Goal: Ask a question: Seek information or help from site administrators or community

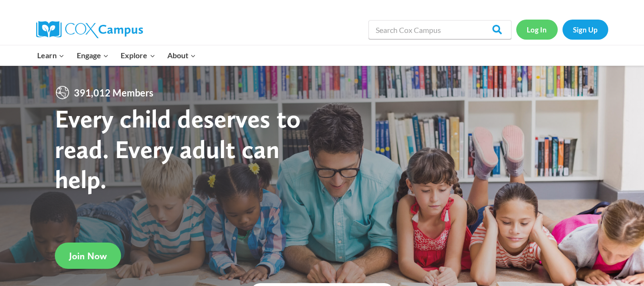
click at [543, 28] on link "Log In" at bounding box center [537, 30] width 41 height 20
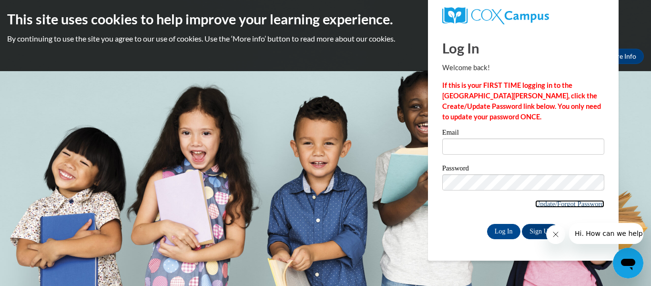
click at [536, 203] on link "Update/Forgot Password" at bounding box center [570, 204] width 69 height 8
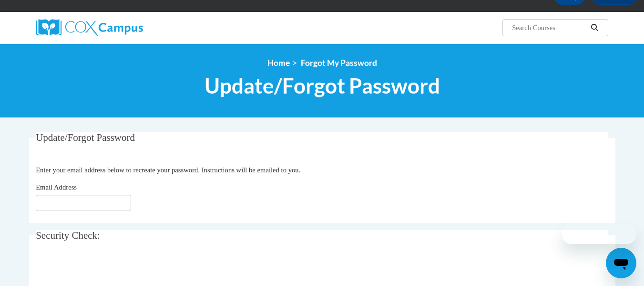
scroll to position [60, 0]
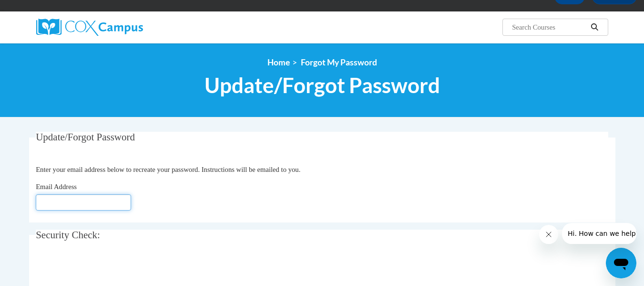
click at [105, 204] on input "Email Address" at bounding box center [83, 202] width 95 height 16
type input "[EMAIL_ADDRESS][DOMAIN_NAME]"
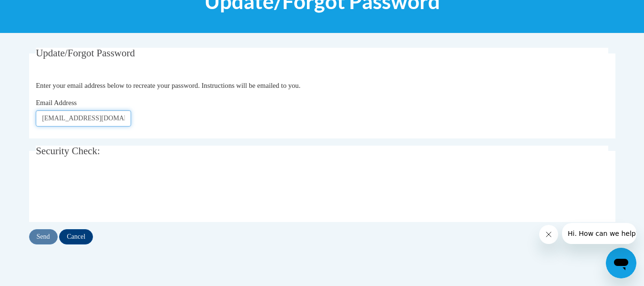
scroll to position [144, 0]
click at [41, 236] on input "Send" at bounding box center [43, 235] width 29 height 15
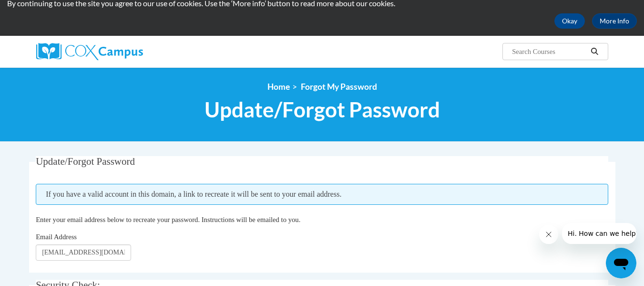
scroll to position [34, 0]
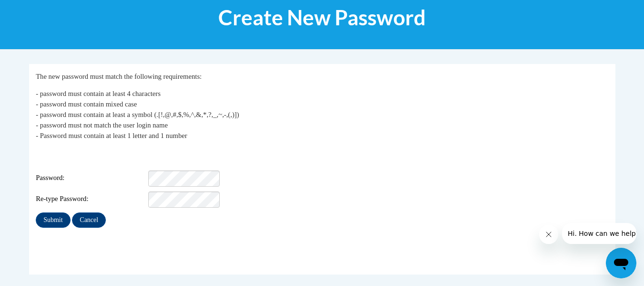
scroll to position [128, 0]
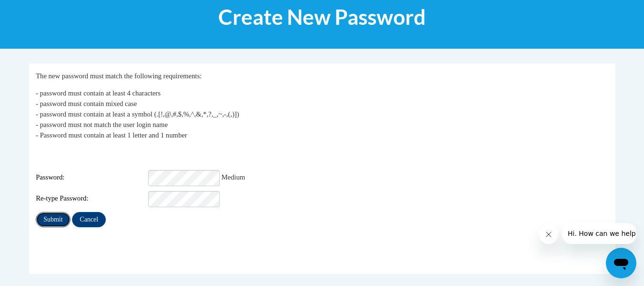
click at [51, 213] on input "Submit" at bounding box center [53, 219] width 34 height 15
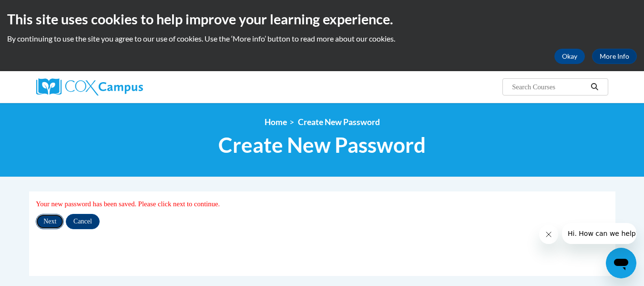
click at [56, 219] on input "Next" at bounding box center [50, 221] width 28 height 15
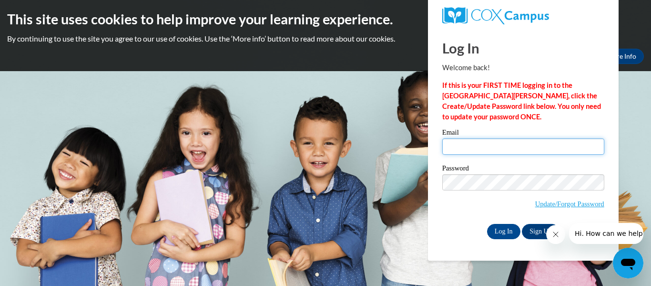
click at [472, 146] on input "Email" at bounding box center [524, 146] width 162 height 16
type input "nambrosi@kusd.edu"
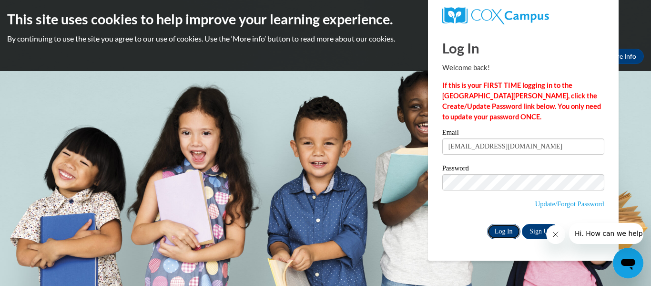
click at [508, 230] on input "Log In" at bounding box center [503, 231] width 33 height 15
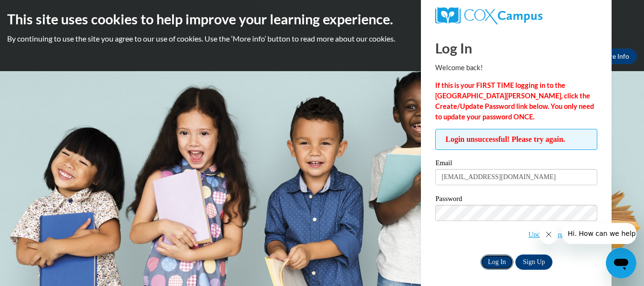
click at [481, 260] on input "Log In" at bounding box center [497, 261] width 33 height 15
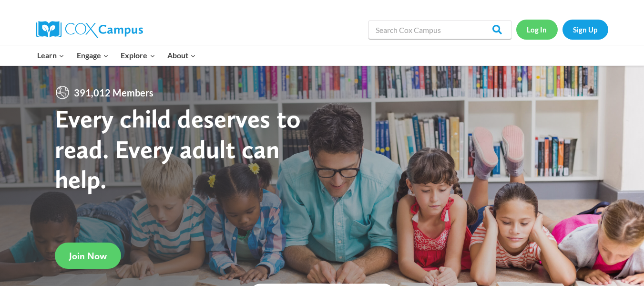
click at [527, 30] on link "Log In" at bounding box center [537, 30] width 41 height 20
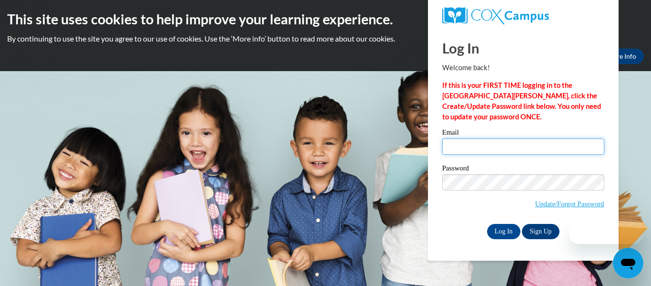
click at [472, 148] on input "Email" at bounding box center [524, 146] width 162 height 16
type input "[EMAIL_ADDRESS][DOMAIN_NAME]"
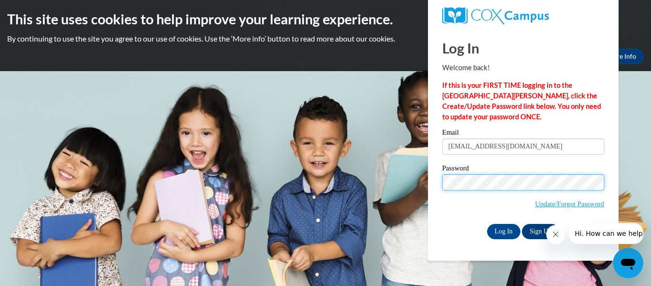
click at [487, 224] on input "Log In" at bounding box center [503, 231] width 33 height 15
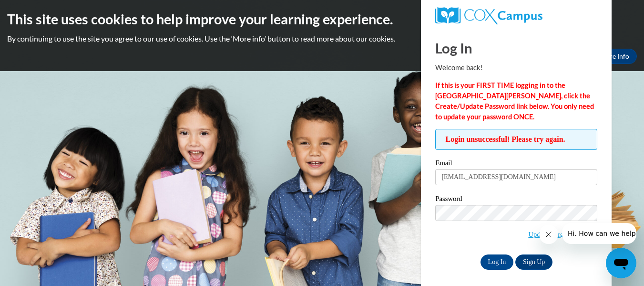
click at [625, 265] on icon "Open messaging window" at bounding box center [621, 263] width 14 height 11
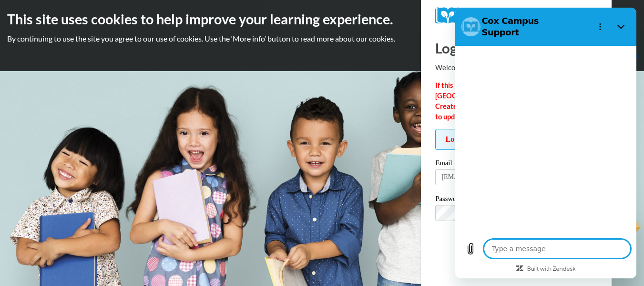
type textarea "x"
type textarea "I"
type textarea "x"
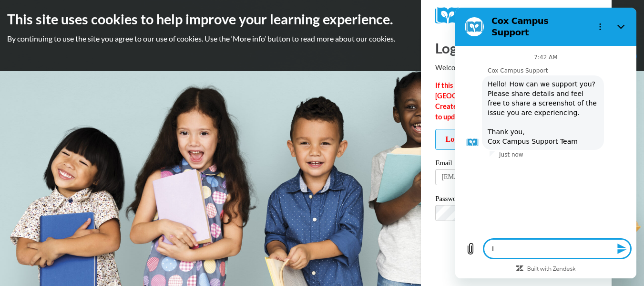
type textarea "I"
type textarea "x"
type textarea "I c"
type textarea "x"
type textarea "I ca"
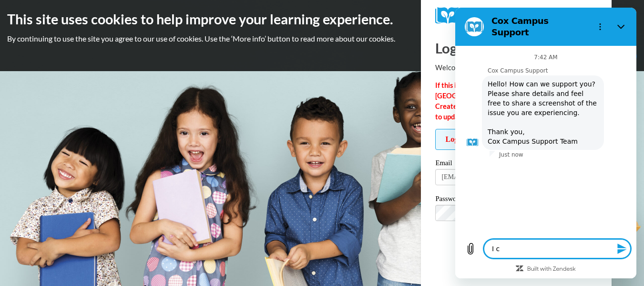
type textarea "x"
type textarea "I can"
type textarea "x"
type textarea "I cann"
type textarea "x"
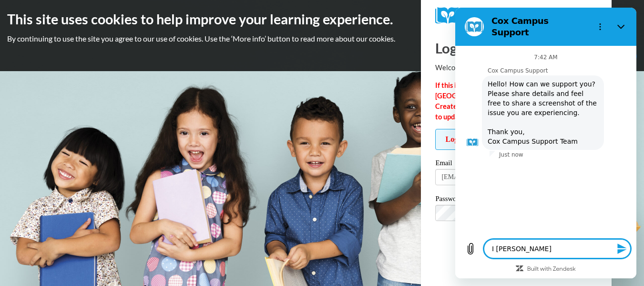
type textarea "I canno"
type textarea "x"
type textarea "I cannot"
type textarea "x"
type textarea "I cannot"
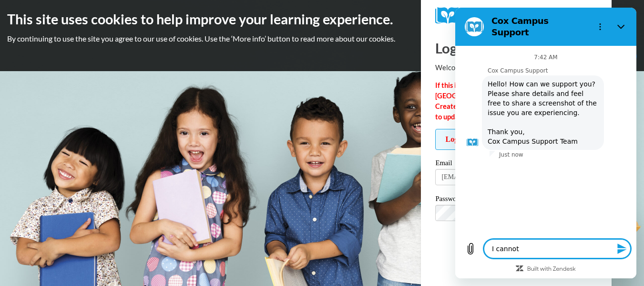
type textarea "x"
type textarea "I cannot l"
type textarea "x"
type textarea "I cannot lo"
type textarea "x"
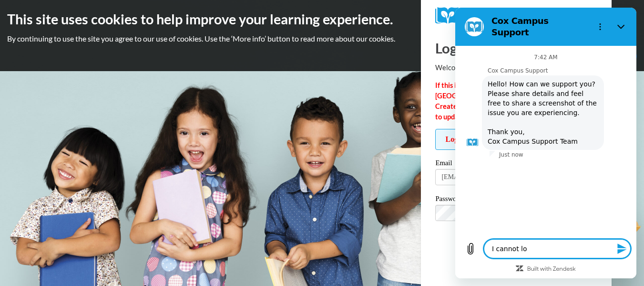
type textarea "I cannot log"
type textarea "x"
type textarea "I cannot log"
type textarea "x"
type textarea "I cannot log i"
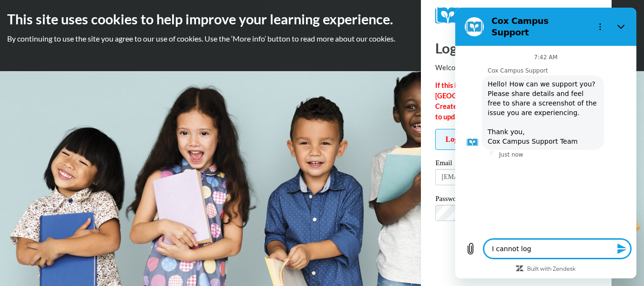
type textarea "x"
type textarea "I cannot log in"
type textarea "x"
type textarea "I cannot log in."
type textarea "x"
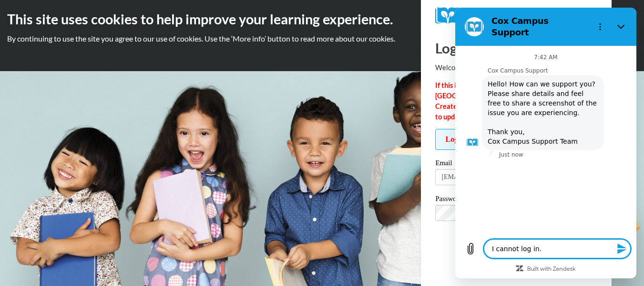
type textarea "I cannot log in."
type textarea "x"
type textarea "I cannot log in. I"
type textarea "x"
type textarea "I cannot log in. I"
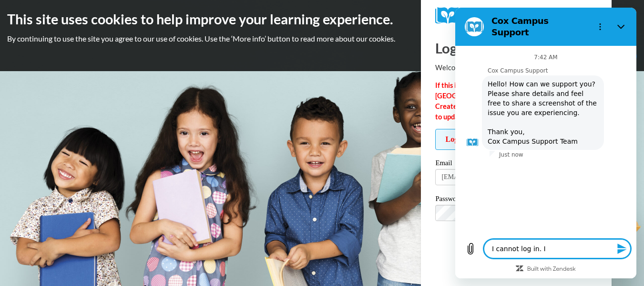
type textarea "x"
type textarea "I cannot log in. I r"
type textarea "x"
type textarea "I cannot log in. I re"
type textarea "x"
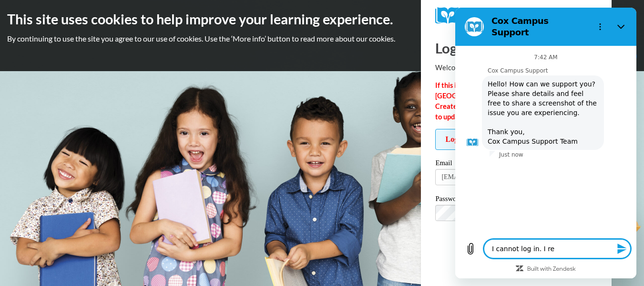
type textarea "I cannot log in. I res"
type textarea "x"
type textarea "I cannot log in. I rese"
type textarea "x"
type textarea "I cannot log in. I reset"
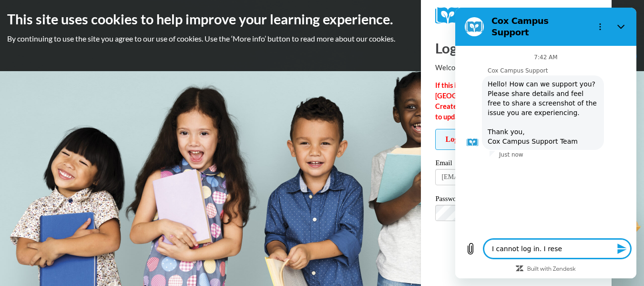
type textarea "x"
type textarea "I cannot log in. I reset"
type textarea "x"
type textarea "I cannot log in. I reset m"
type textarea "x"
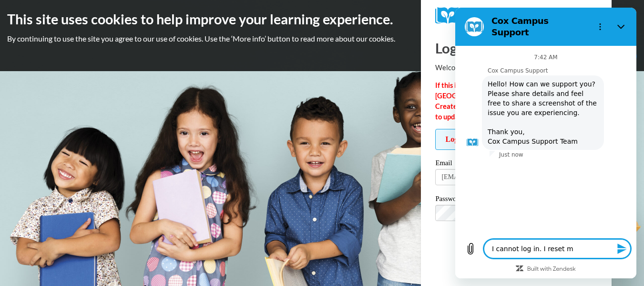
type textarea "I cannot log in. I reset my"
type textarea "x"
type textarea "I cannot log in. I reset my"
type textarea "x"
type textarea "I cannot log in. I reset my p"
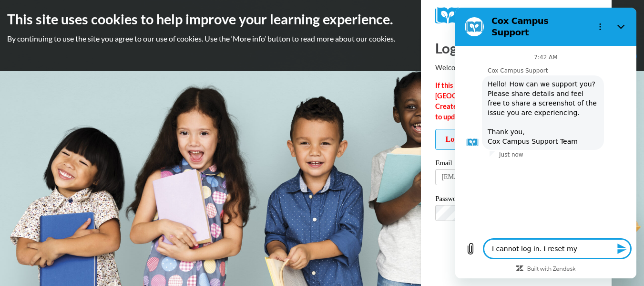
type textarea "x"
type textarea "I cannot log in. I reset my pa"
type textarea "x"
type textarea "I cannot log in. I reset my pas"
type textarea "x"
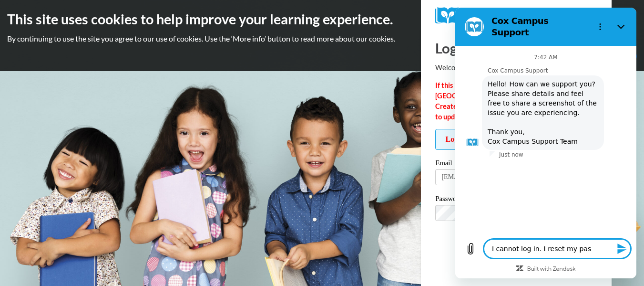
type textarea "I cannot log in. I reset my pass"
type textarea "x"
type textarea "I cannot log in. I reset my passw"
type textarea "x"
type textarea "I cannot log in. I reset my passwo"
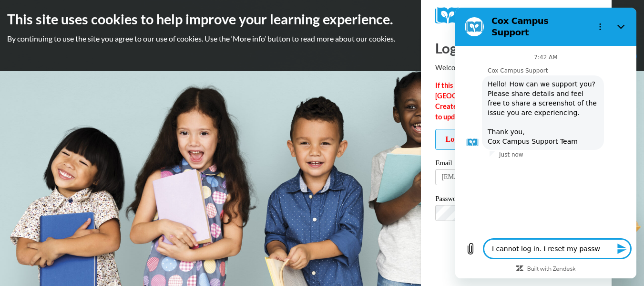
type textarea "x"
type textarea "I cannot log in. I reset my passwor"
type textarea "x"
type textarea "I cannot log in. I reset my password"
type textarea "x"
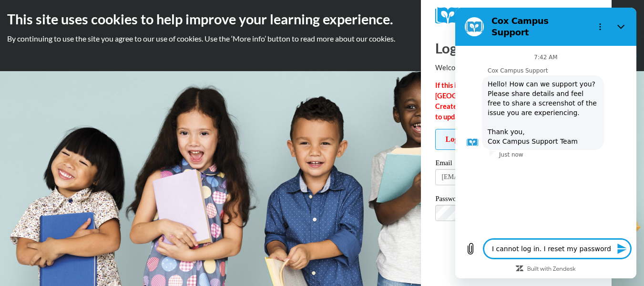
type textarea "I cannot log in. I reset my password"
type textarea "x"
type textarea "I cannot log in. I reset my password"
type textarea "x"
type textarea "I cannot log in. I reset my password."
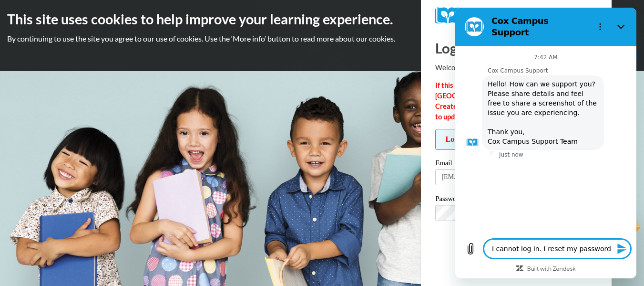
type textarea "x"
type textarea "I cannot log in. I reset my password."
type textarea "x"
type textarea "I cannot log in. I reset my password. M"
type textarea "x"
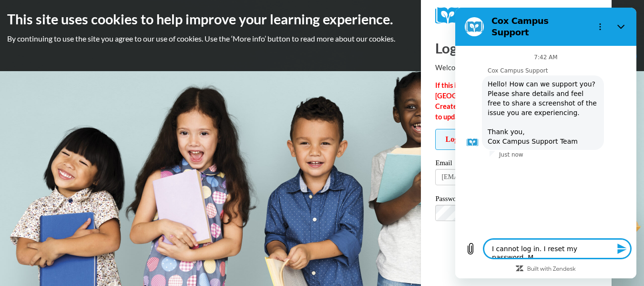
type textarea "I cannot log in. I reset my password. My"
type textarea "x"
type textarea "I cannot log in. I reset my password. My"
type textarea "x"
type textarea "I cannot log in. I reset my password. My u"
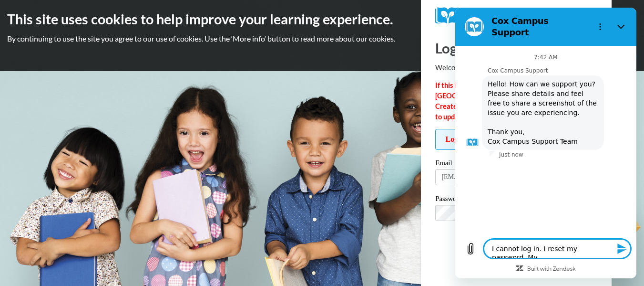
type textarea "x"
type textarea "I cannot log in. I reset my password. My us"
type textarea "x"
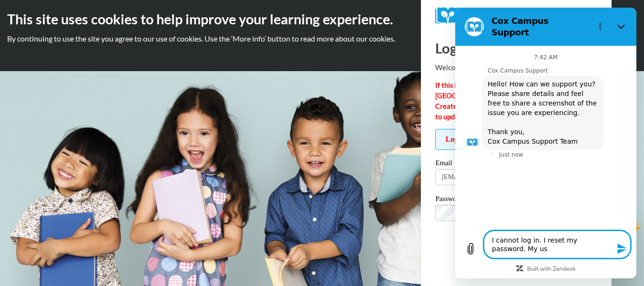
type textarea "I cannot log in. I reset my password. My use"
type textarea "x"
type textarea "I cannot log in. I reset my password. My user"
type textarea "x"
type textarea "I cannot log in. I reset my password. My usern"
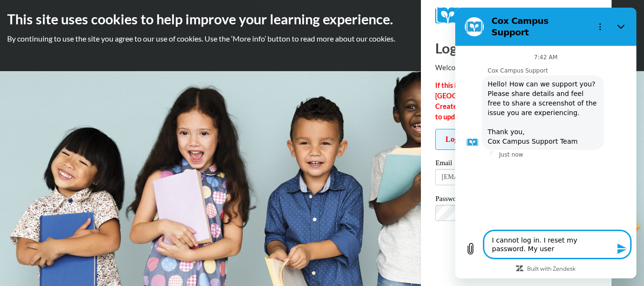
type textarea "x"
type textarea "I cannot log in. I reset my password. My userne"
type textarea "x"
type textarea "I cannot log in. I reset my password. My usern"
type textarea "x"
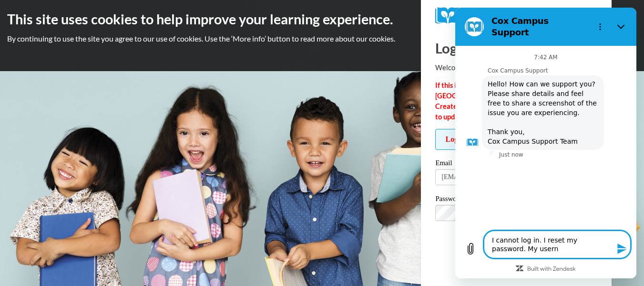
type textarea "I cannot log in. I reset my password. My userna"
type textarea "x"
type textarea "I cannot log in. I reset my password. My usernam"
type textarea "x"
type textarea "I cannot log in. I reset my password. My username"
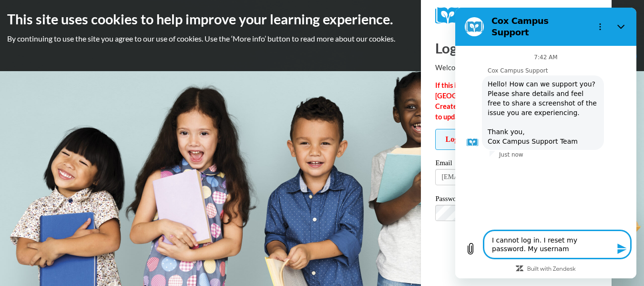
type textarea "x"
type textarea "I cannot log in. I reset my password. My username"
type textarea "x"
type textarea "I cannot log in. I reset my password. My username i"
type textarea "x"
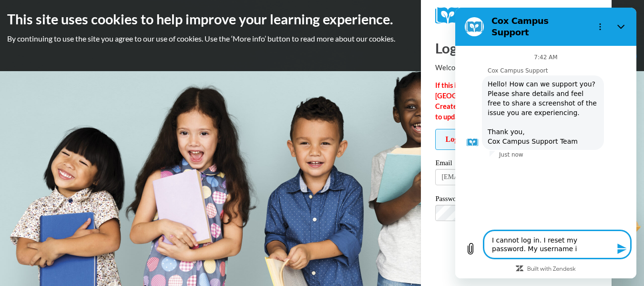
type textarea "I cannot log in. I reset my password. My username is"
type textarea "x"
type textarea "I cannot log in. I reset my password. My username is"
type textarea "x"
type textarea "I cannot log in. I reset my password. My username is n"
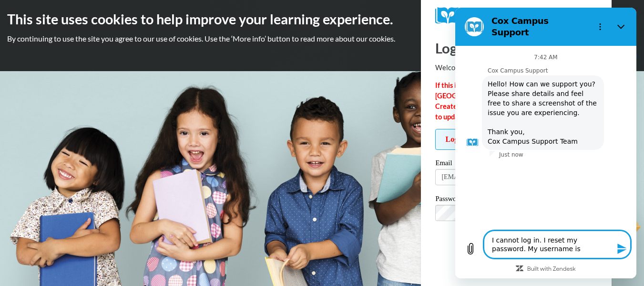
type textarea "x"
type textarea "I cannot log in. I reset my password. My username is na"
type textarea "x"
type textarea "I cannot log in. I reset my password. My username is nam"
type textarea "x"
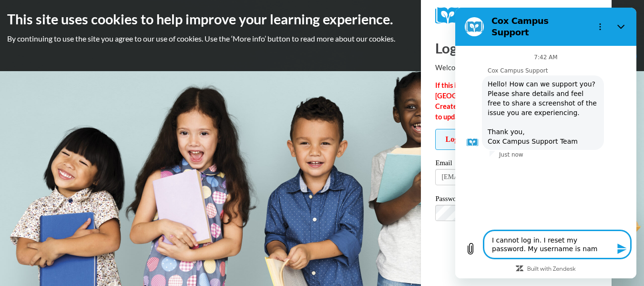
type textarea "I cannot log in. I reset my password. My username is namb"
type textarea "x"
type textarea "I cannot log in. I reset my password. My username is nambr"
type textarea "x"
type textarea "I cannot log in. I reset my password. My username is nambro"
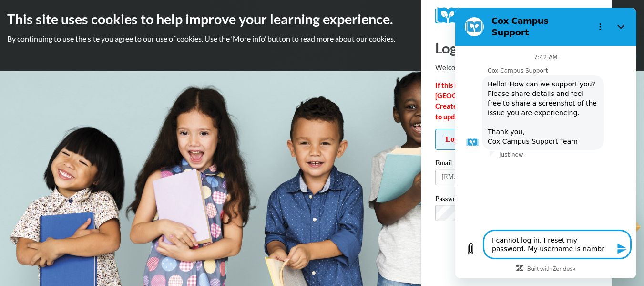
type textarea "x"
type textarea "I cannot log in. I reset my password. My username is nambros"
type textarea "x"
type textarea "I cannot log in. I reset my password. My username is nambrosi"
type textarea "x"
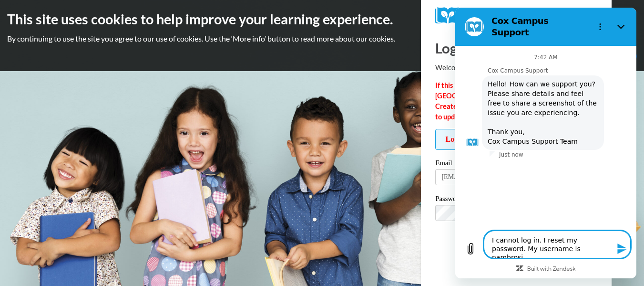
type textarea "I cannot log in. I reset my password. My username is nambrosi@"
type textarea "x"
type textarea "I cannot log in. I reset my password. My username is nambrosi@k"
type textarea "x"
type textarea "I cannot log in. I reset my password. My username is nambrosi@ku"
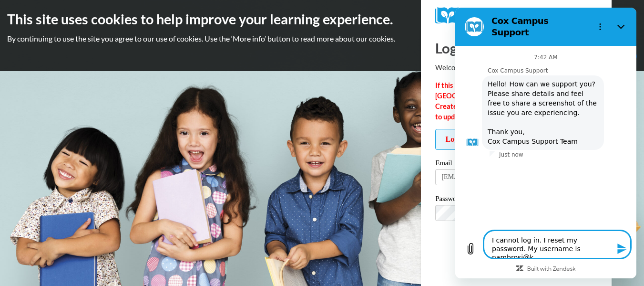
type textarea "x"
type textarea "I cannot log in. I reset my password. My username is nambrosi@kus"
type textarea "x"
type textarea "I cannot log in. I reset my password. My username is nambrosi@kusd"
type textarea "x"
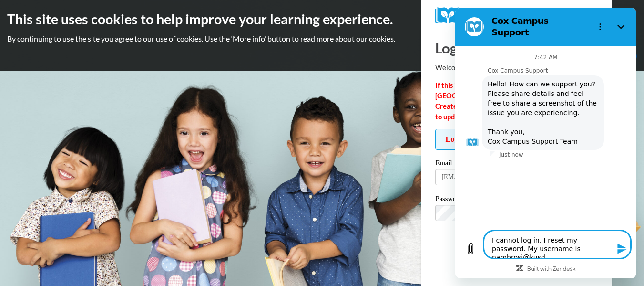
type textarea "I cannot log in. I reset my password. My username is nambrosi@kusd."
type textarea "x"
type textarea "I cannot log in. I reset my password. My username is nambrosi@kusd.e"
type textarea "x"
type textarea "I cannot log in. I reset my password. My username is nambrosi@kusd.ed"
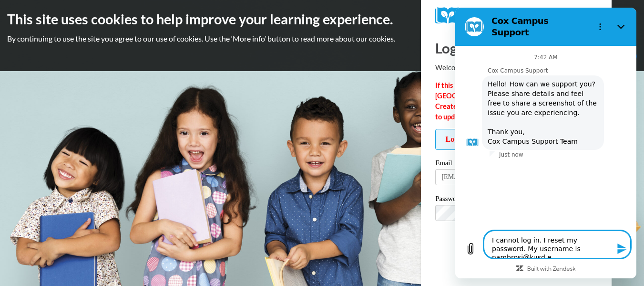
type textarea "x"
type textarea "I cannot log in. I reset my password. My username is nambrosi@kusd.edu"
type textarea "x"
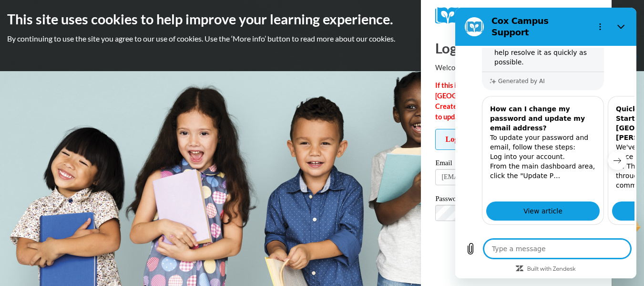
click at [606, 261] on button "No" at bounding box center [614, 270] width 26 height 18
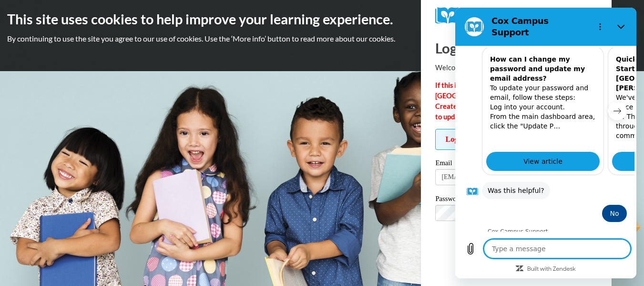
scroll to position [323, 0]
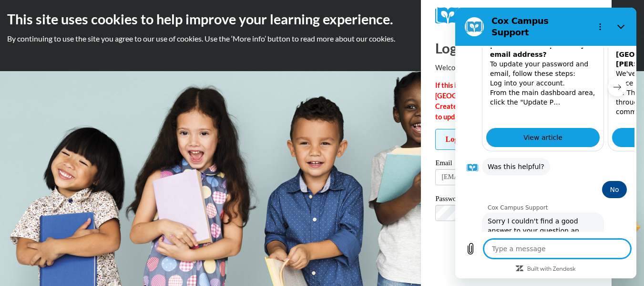
click at [576, 270] on button "Talk to a human" at bounding box center [595, 284] width 63 height 28
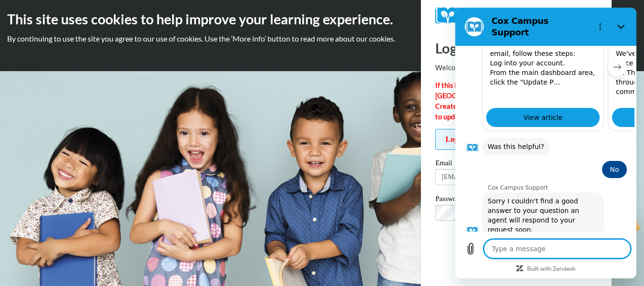
scroll to position [342, 0]
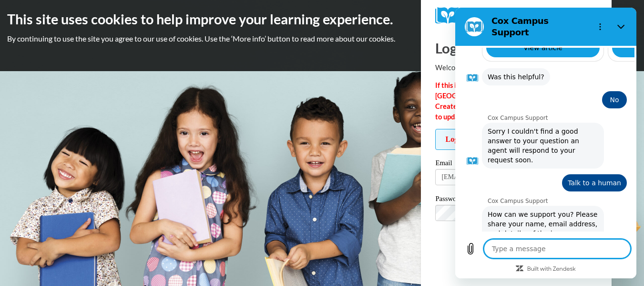
type textarea "x"
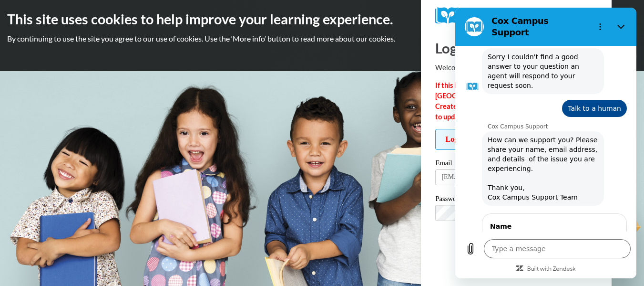
scroll to position [486, 0]
type input "i"
click at [542, 236] on input "I cannot log in even after changing my password. My admin says my acount says i…" at bounding box center [554, 246] width 129 height 20
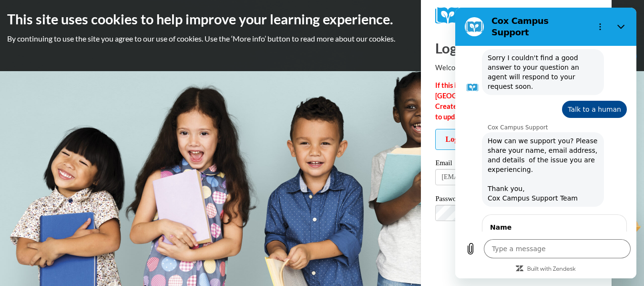
type input "I cannot log in even after changing my password. My admin says my account says …"
click at [587, 263] on button "Next" at bounding box center [603, 272] width 32 height 19
type textarea "x"
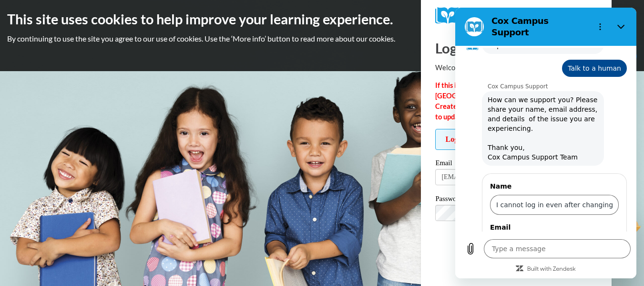
type input "[EMAIL_ADDRESS][DOMAIN_NAME]"
click at [507, 232] on div "7:42 AM Cox Campus Support Cox Campus Support says: Hello! How can we support y…" at bounding box center [545, 139] width 181 height 187
click at [604, 263] on button "Send" at bounding box center [602, 272] width 33 height 19
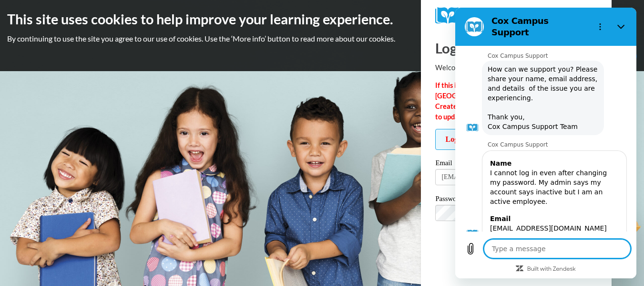
scroll to position [560, 0]
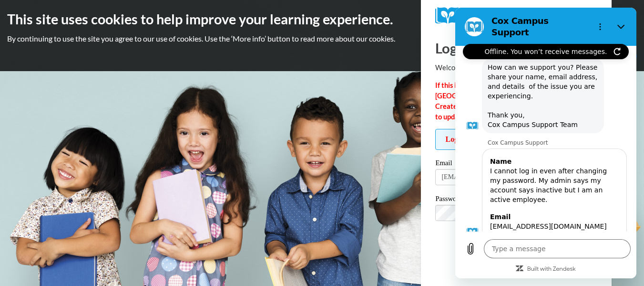
type textarea "x"
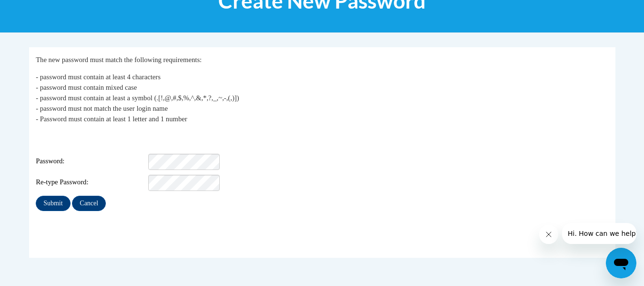
scroll to position [145, 0]
click at [53, 197] on input "Submit" at bounding box center [53, 202] width 34 height 15
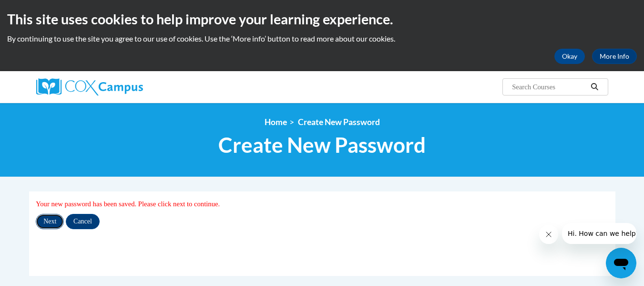
click at [50, 217] on input "Next" at bounding box center [50, 221] width 28 height 15
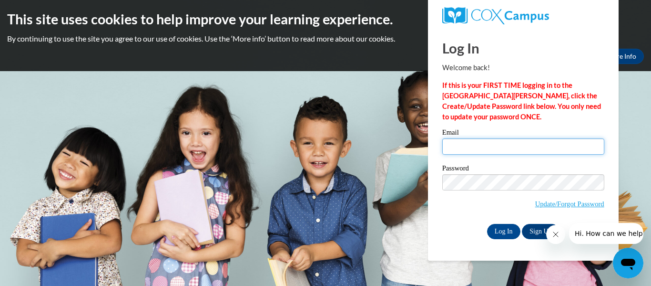
click at [511, 149] on input "Email" at bounding box center [524, 146] width 162 height 16
type input "[EMAIL_ADDRESS][DOMAIN_NAME]"
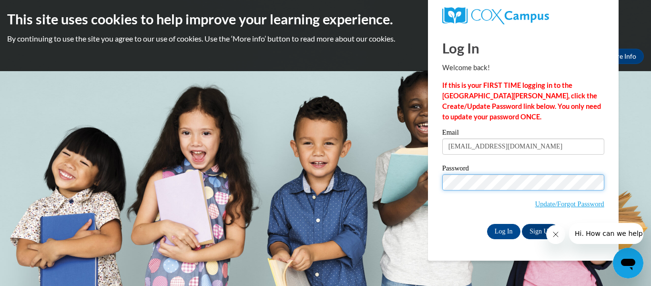
click at [487, 224] on input "Log In" at bounding box center [503, 231] width 33 height 15
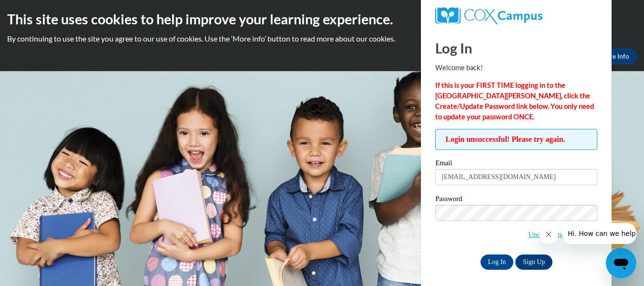
click at [553, 237] on button "Close message from company" at bounding box center [548, 234] width 19 height 19
